Goal: Task Accomplishment & Management: Use online tool/utility

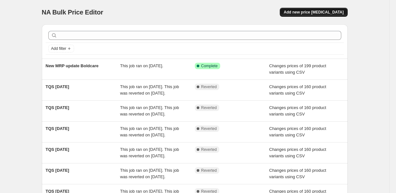
click at [319, 13] on span "Add new price [MEDICAL_DATA]" at bounding box center [313, 12] width 60 height 5
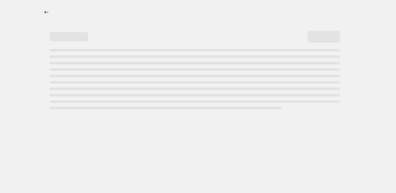
select select "percentage"
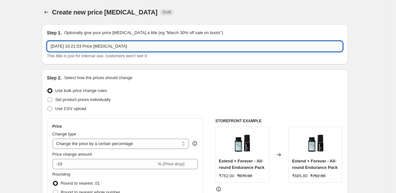
click at [98, 44] on input "[DATE] 10:21:53 Price [MEDICAL_DATA]" at bounding box center [194, 46] width 295 height 10
type input "MRP Change final"
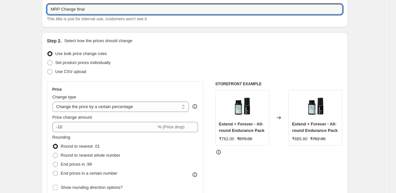
scroll to position [52, 0]
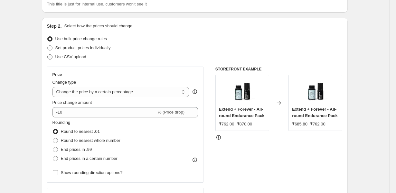
click at [68, 57] on span "Use CSV upload" at bounding box center [70, 56] width 31 height 5
click at [48, 55] on input "Use CSV upload" at bounding box center [47, 54] width 0 height 0
radio input "true"
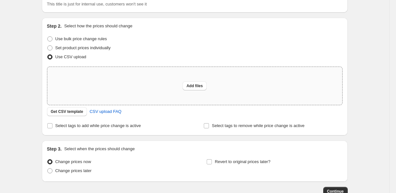
click at [89, 95] on div "Add files" at bounding box center [194, 86] width 295 height 38
type input "C:\fakepath\MRP change 22nd sept bloom & boldcare.xlsx - boldcare final.csv"
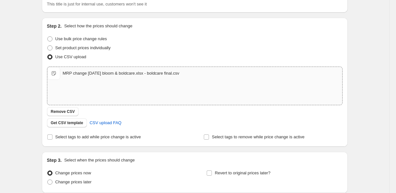
scroll to position [105, 0]
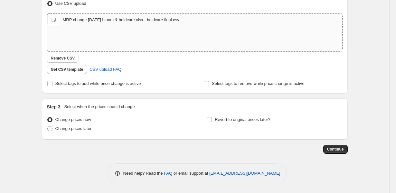
click at [335, 144] on div "Step 1. Optionally give your price change job a title (eg "March 30% off sale o…" at bounding box center [192, 34] width 311 height 240
click at [333, 150] on span "Continue" at bounding box center [335, 149] width 17 height 5
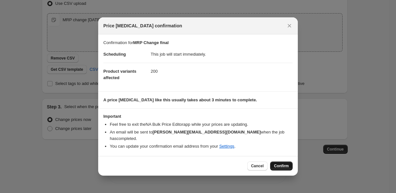
click at [275, 163] on span "Confirm" at bounding box center [281, 165] width 15 height 5
